Goal: Task Accomplishment & Management: Complete application form

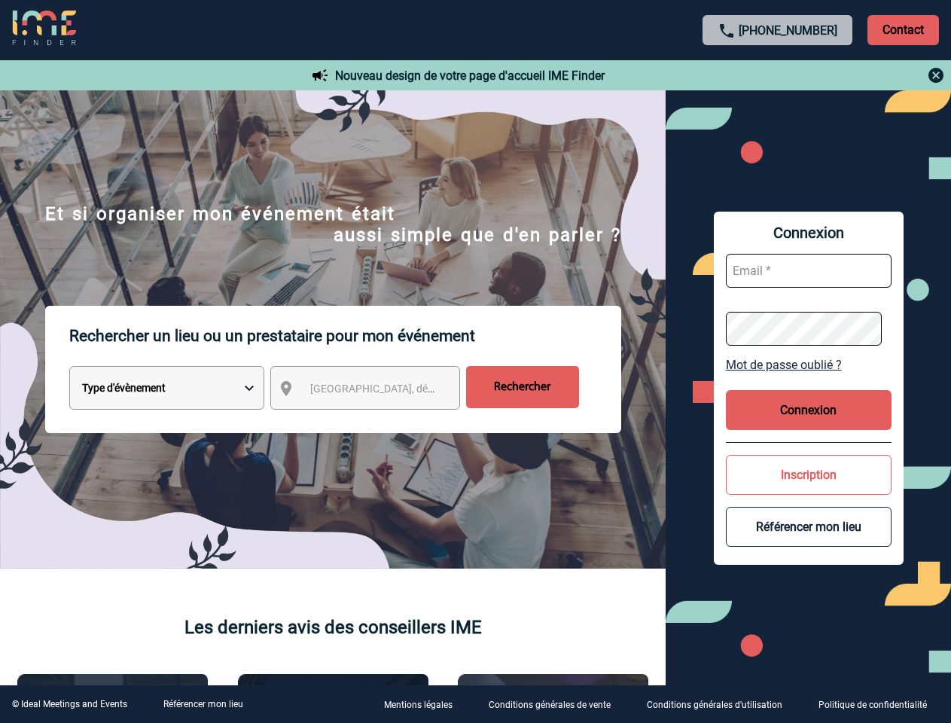
click at [475, 361] on p "Rechercher un lieu ou un prestataire pour mon événement" at bounding box center [345, 336] width 552 height 60
click at [903, 29] on p "Contact" at bounding box center [903, 30] width 72 height 30
click at [778, 75] on div at bounding box center [778, 75] width 335 height 18
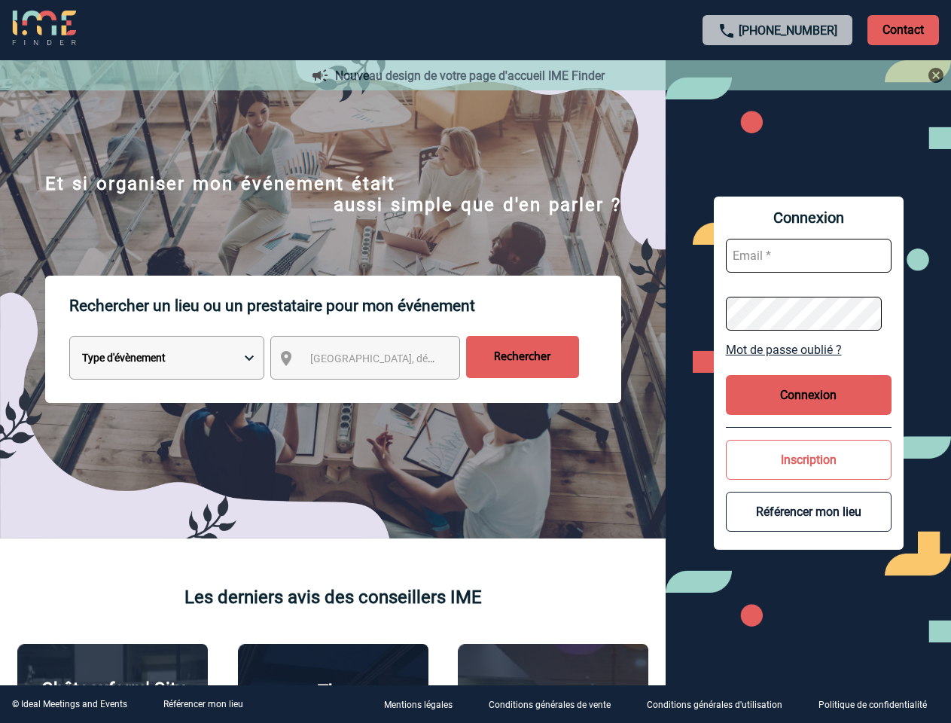
click at [379, 391] on div at bounding box center [475, 361] width 951 height 723
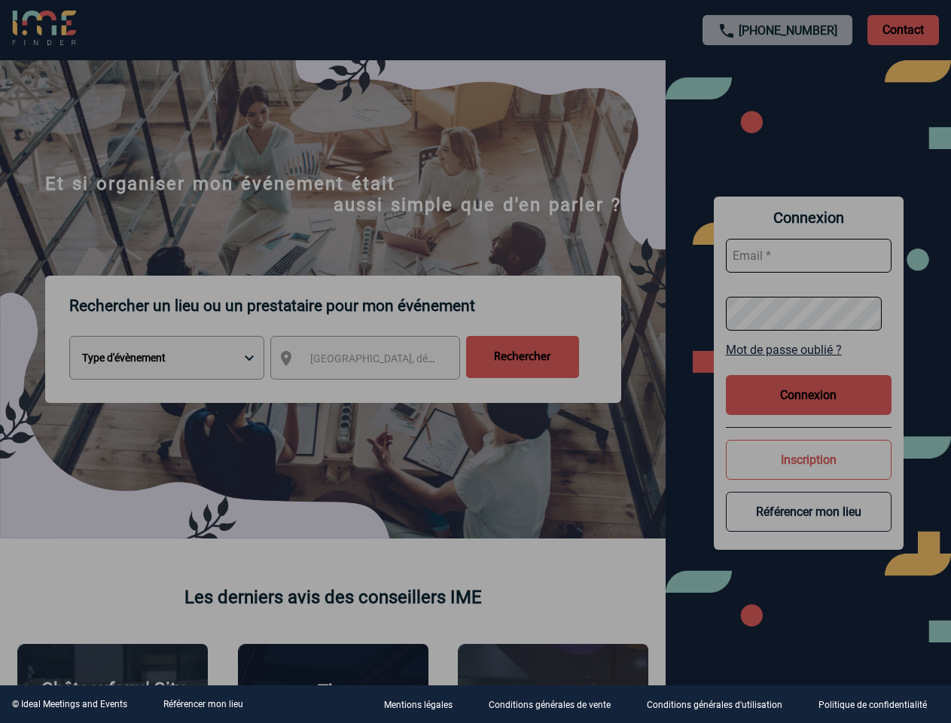
click at [809, 364] on div at bounding box center [475, 361] width 951 height 723
click at [809, 410] on div at bounding box center [475, 361] width 951 height 723
click at [809, 474] on div at bounding box center [475, 361] width 951 height 723
click at [809, 526] on div at bounding box center [475, 361] width 951 height 723
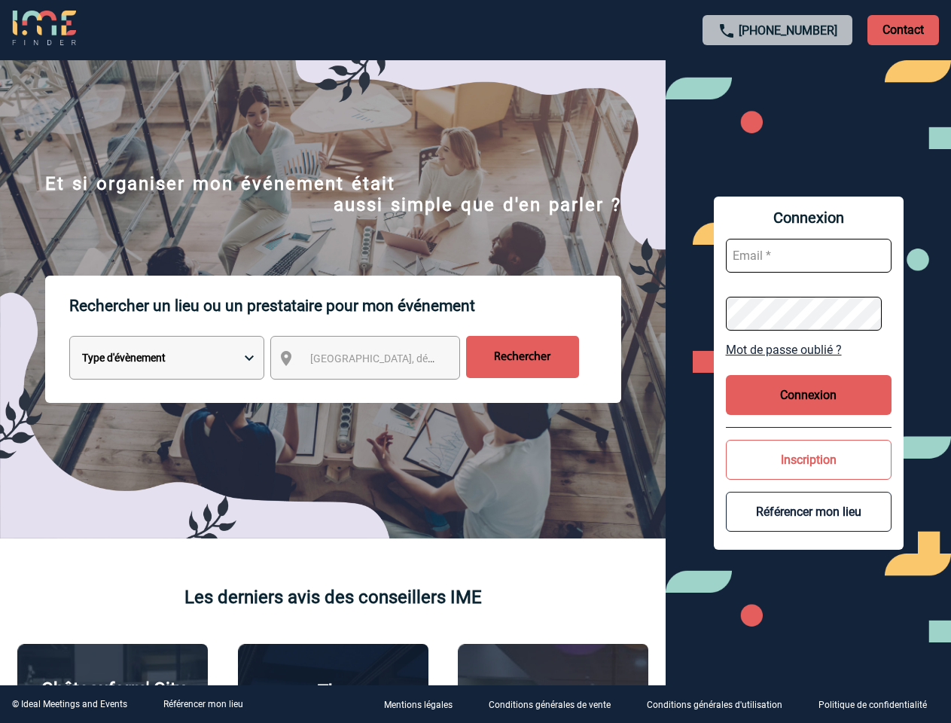
click at [203, 704] on link "Référencer mon lieu" at bounding box center [203, 704] width 80 height 11
